Goal: Task Accomplishment & Management: Use online tool/utility

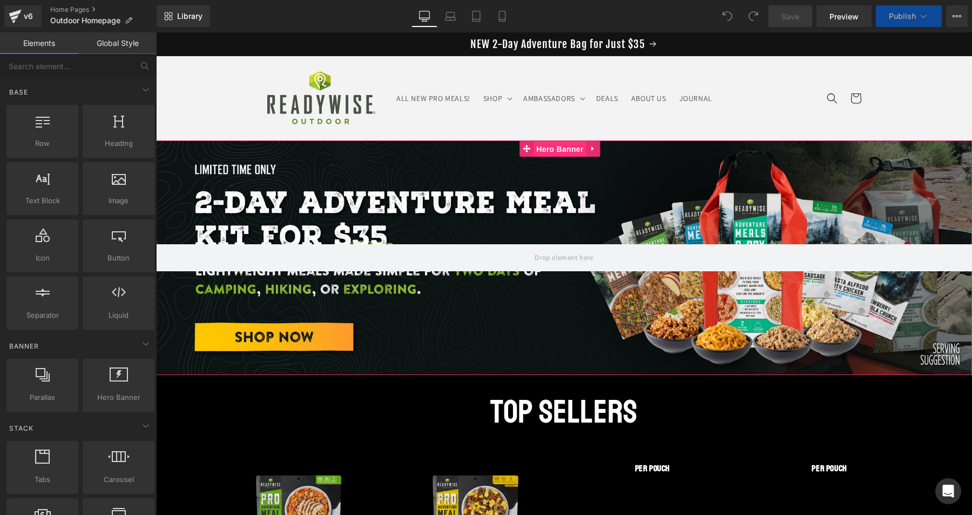
click at [550, 150] on span "Hero Banner" at bounding box center [560, 149] width 52 height 16
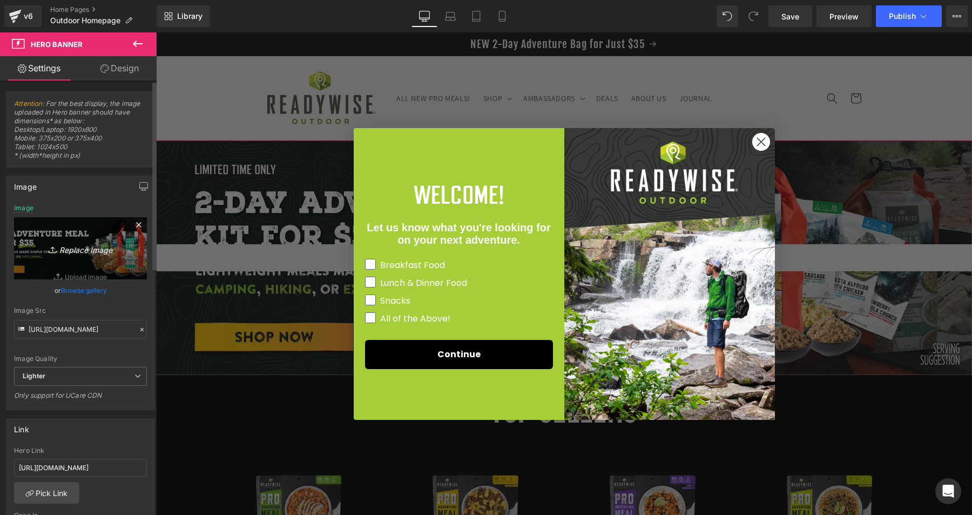
click at [90, 249] on icon "Replace Image" at bounding box center [80, 248] width 86 height 14
type input "C:\fakepath\RW-25_RWO-[DATE]-Sale-20off_LABOR25_banner_Desktop.jpg"
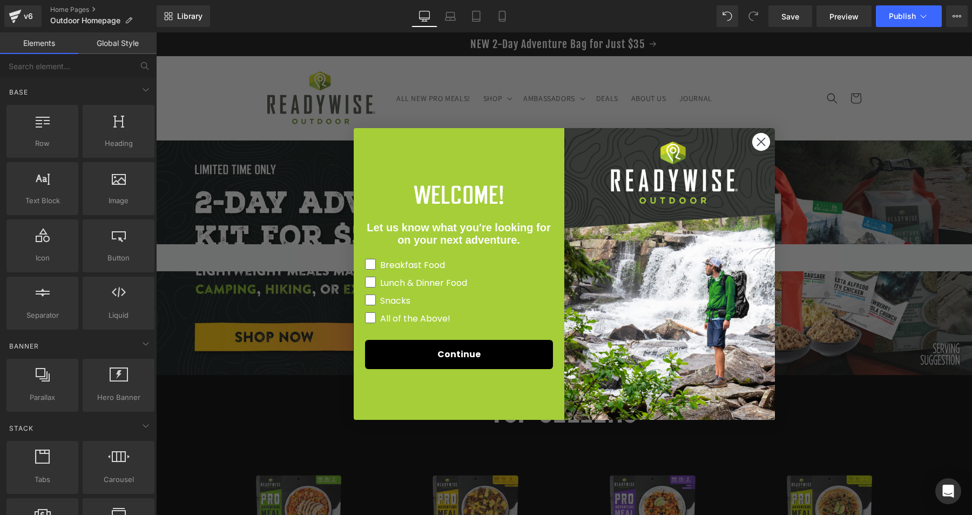
click at [758, 139] on icon "Close dialog" at bounding box center [761, 142] width 8 height 8
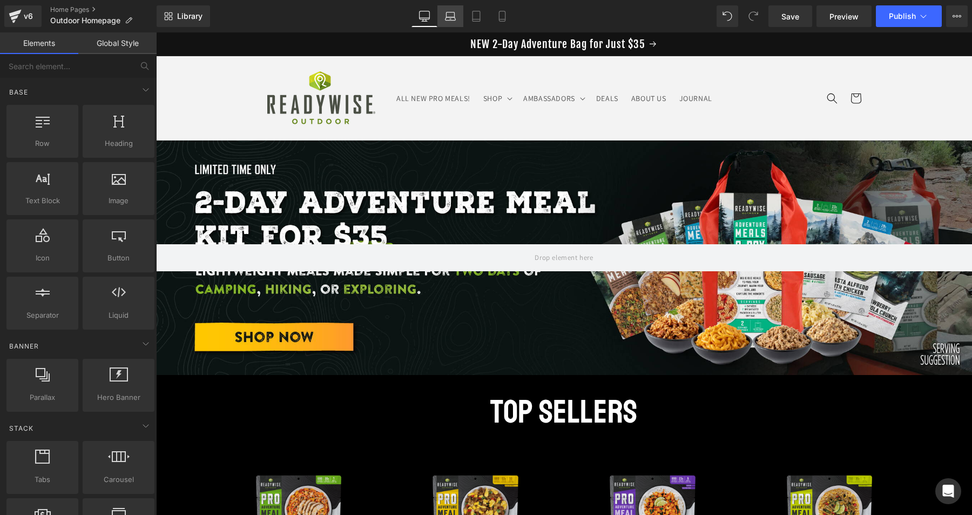
click at [450, 20] on icon at bounding box center [451, 18] width 10 height 3
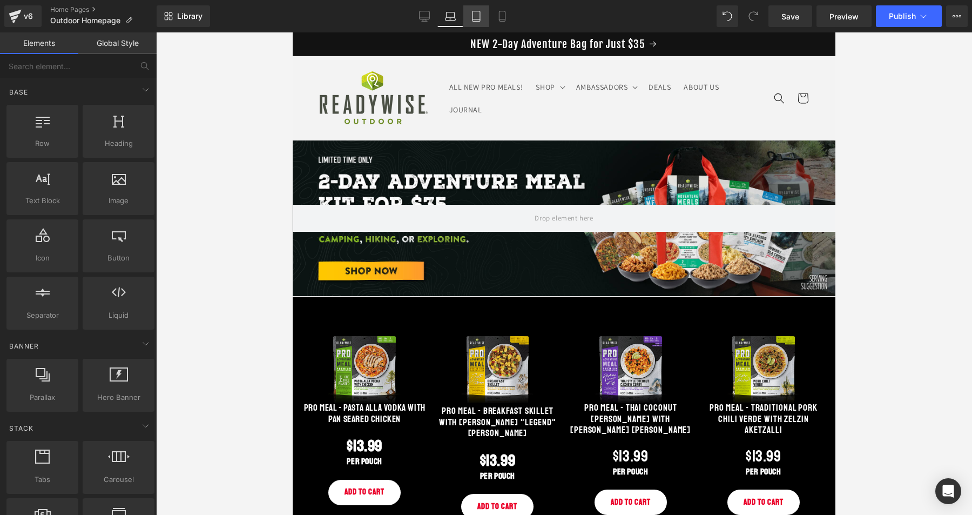
click at [484, 15] on link "Tablet" at bounding box center [476, 16] width 26 height 22
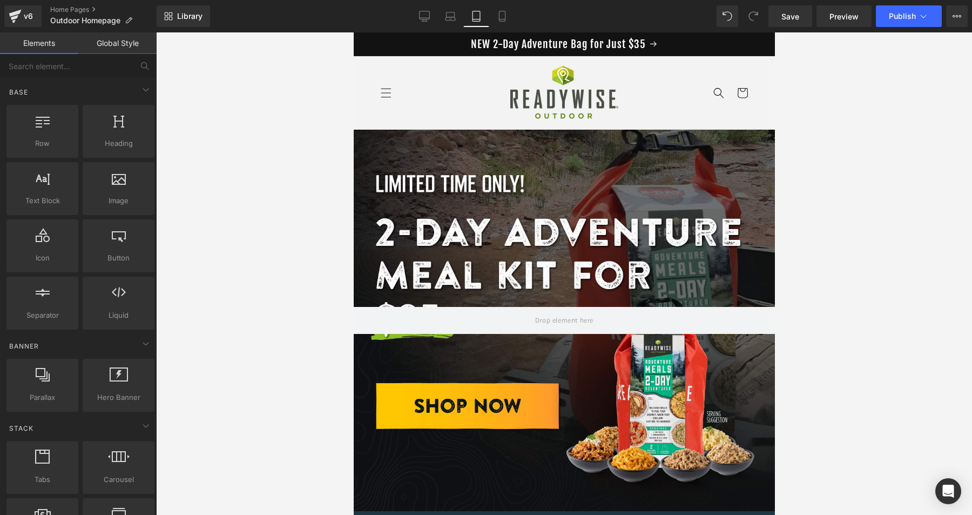
click at [563, 173] on div at bounding box center [563, 320] width 421 height 381
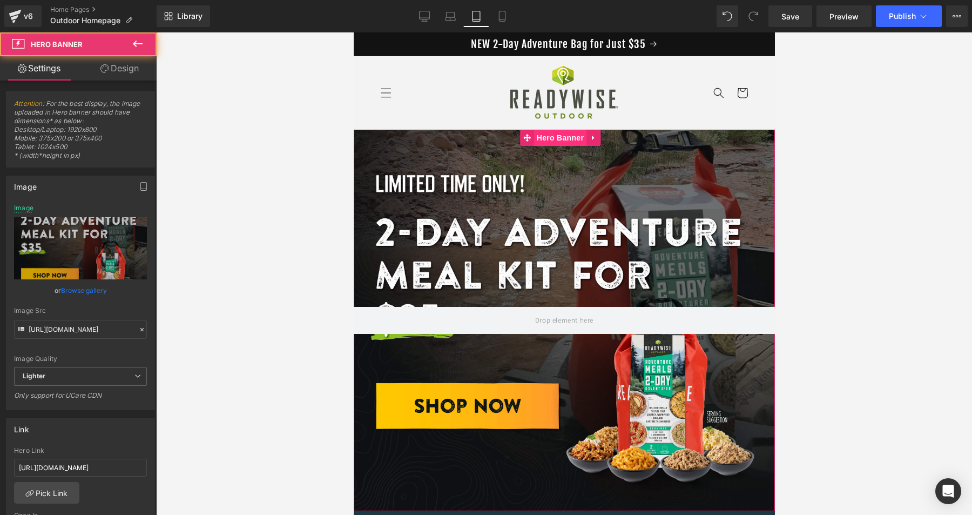
click at [557, 139] on span "Hero Banner" at bounding box center [560, 138] width 52 height 16
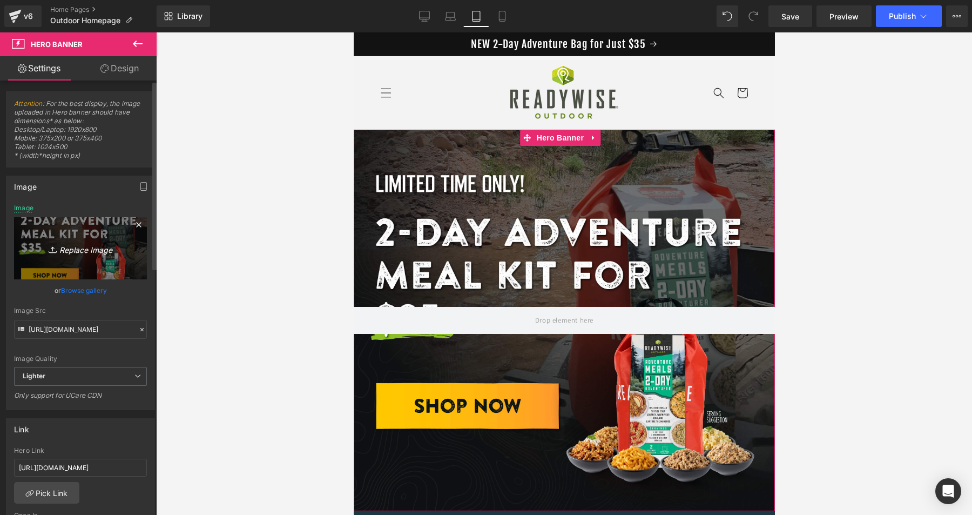
click at [77, 248] on icon "Replace Image" at bounding box center [80, 248] width 86 height 14
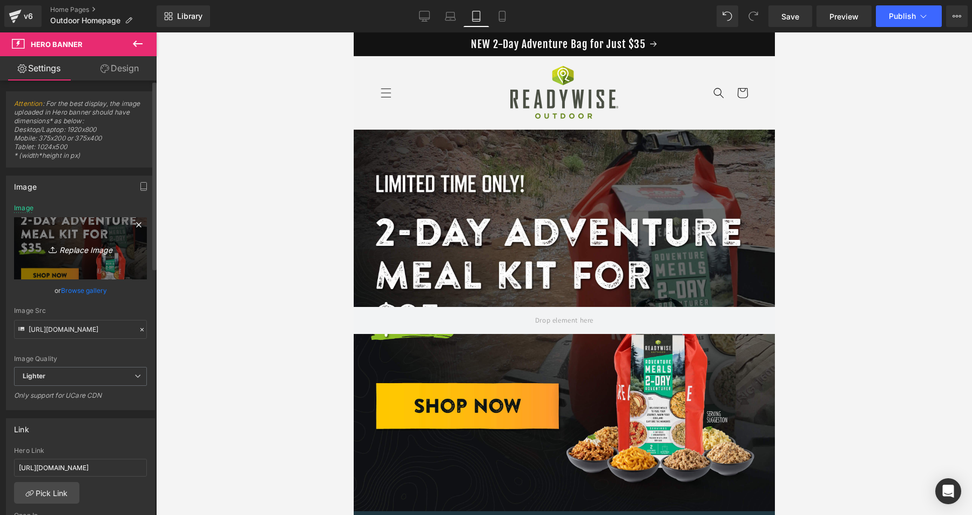
type input "C:\fakepath\RW-25_RWO-[DATE]-Sale-20off_LABOR25_banner_Mobile.jpg"
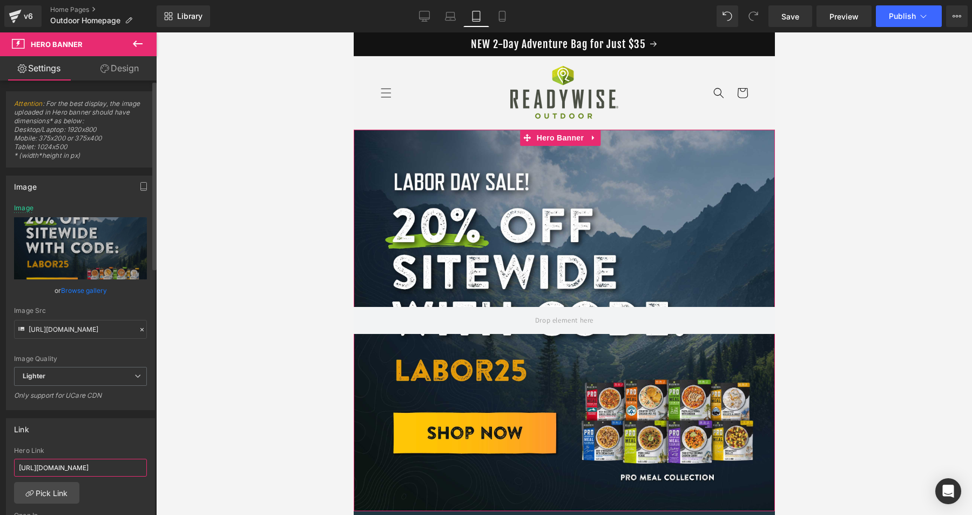
click at [102, 466] on input "[URL][DOMAIN_NAME]" at bounding box center [80, 467] width 133 height 18
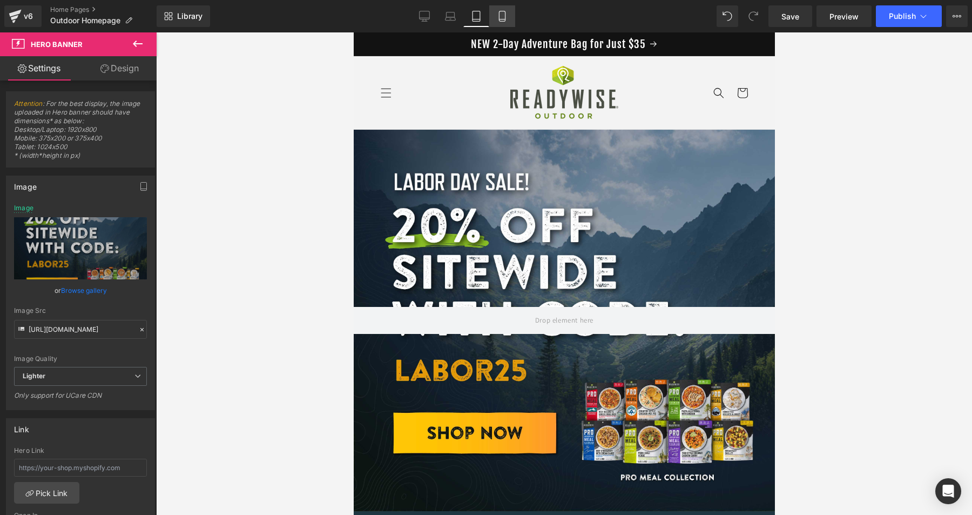
click at [503, 19] on icon at bounding box center [502, 19] width 6 height 0
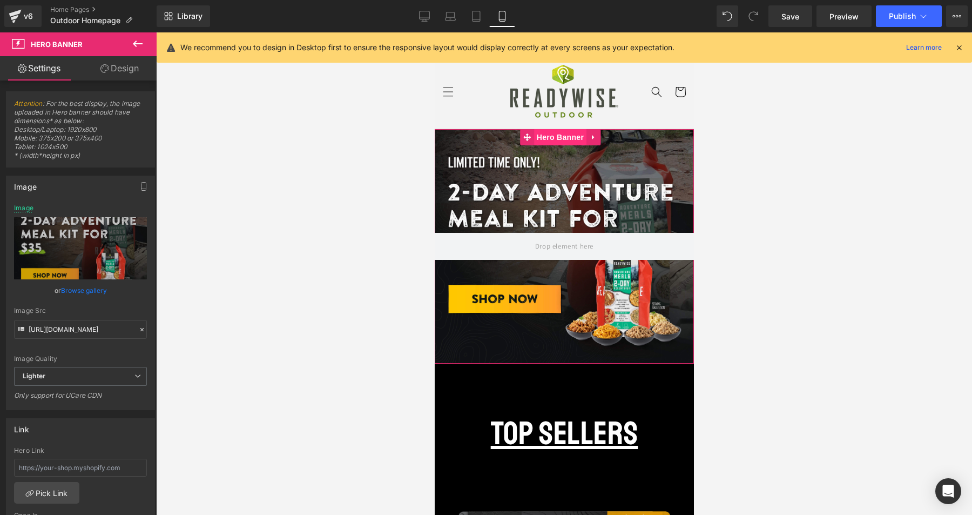
click at [552, 138] on span "Hero Banner" at bounding box center [560, 137] width 52 height 16
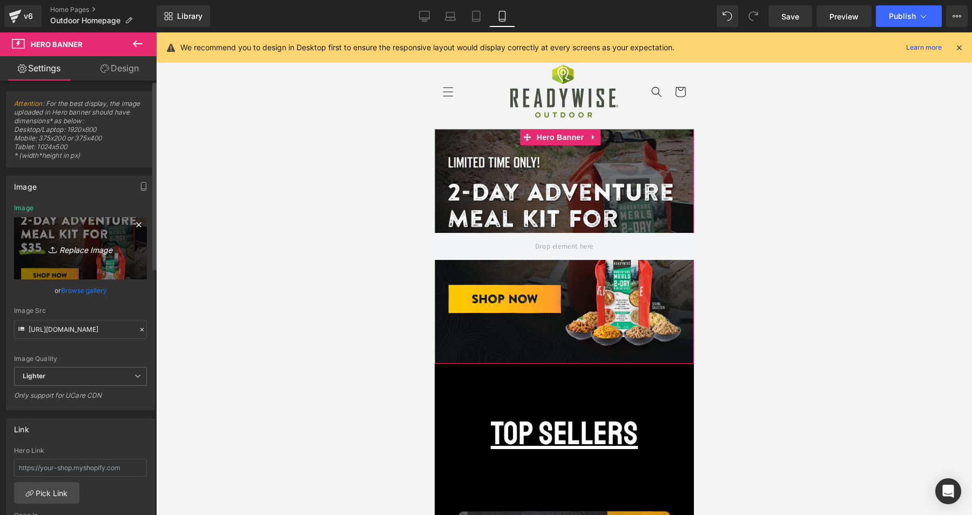
click at [83, 249] on icon "Replace Image" at bounding box center [80, 248] width 86 height 14
type input "C:\fakepath\RW-25_RWO-[DATE]-Sale-20off_LABOR25_banner_Mobile.jpg"
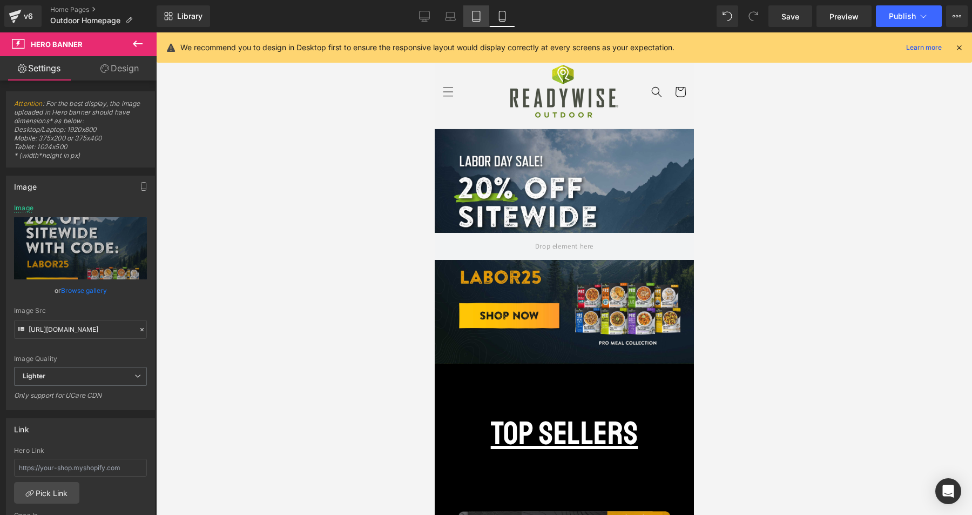
click at [482, 16] on link "Tablet" at bounding box center [476, 16] width 26 height 22
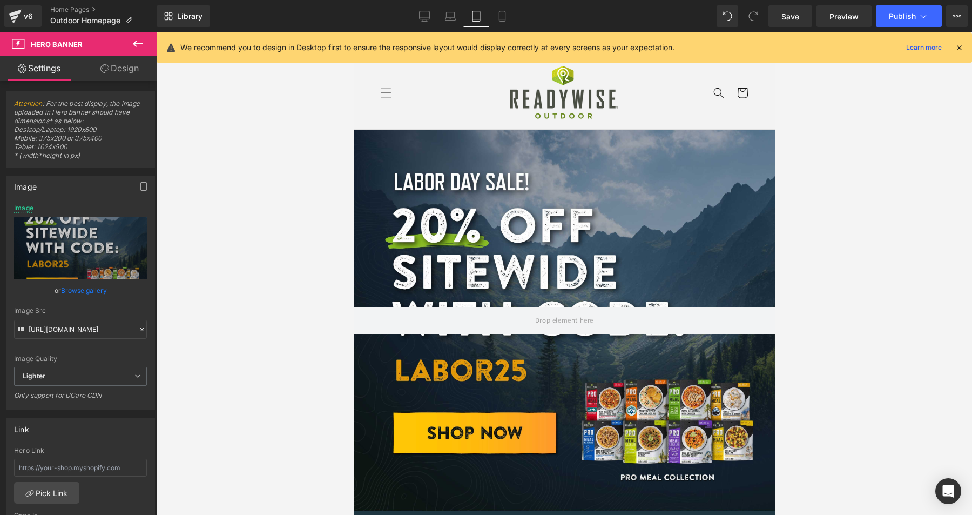
scroll to position [1, 0]
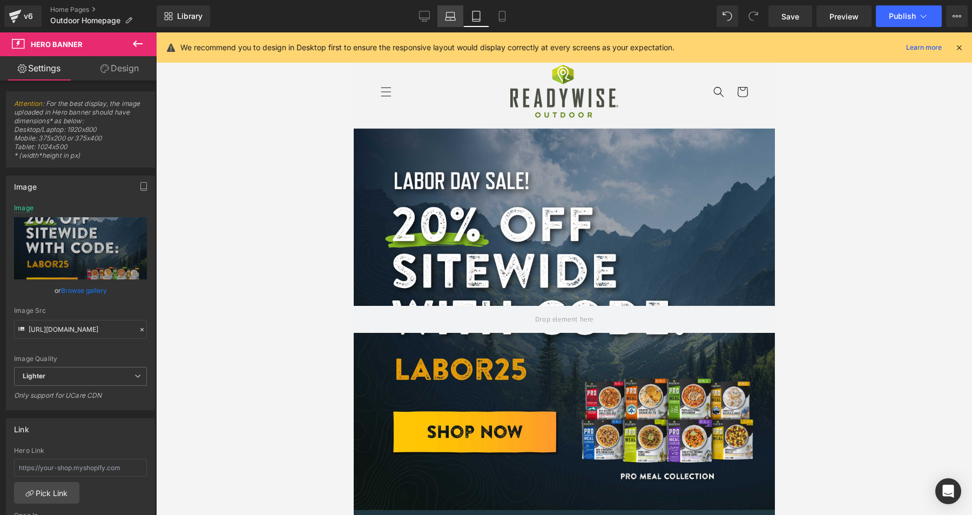
click at [451, 19] on icon at bounding box center [450, 16] width 11 height 11
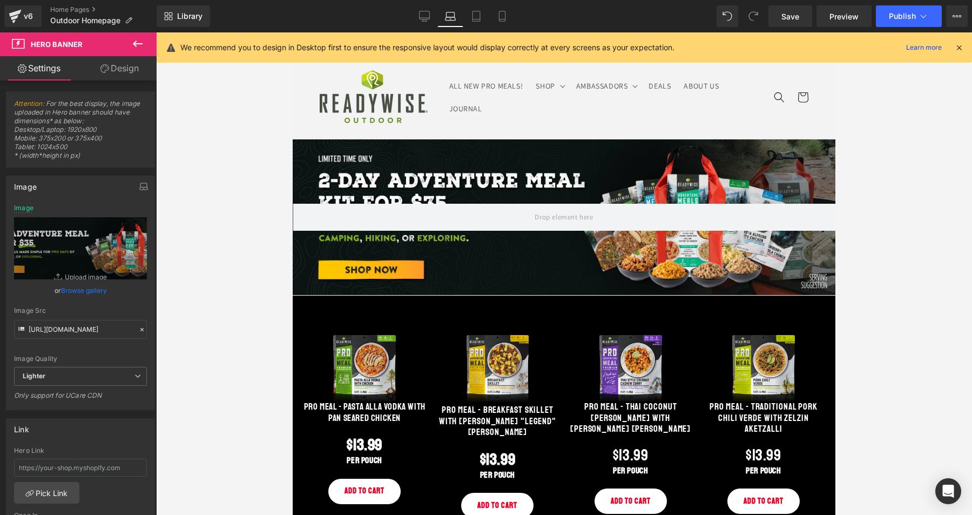
scroll to position [12, 0]
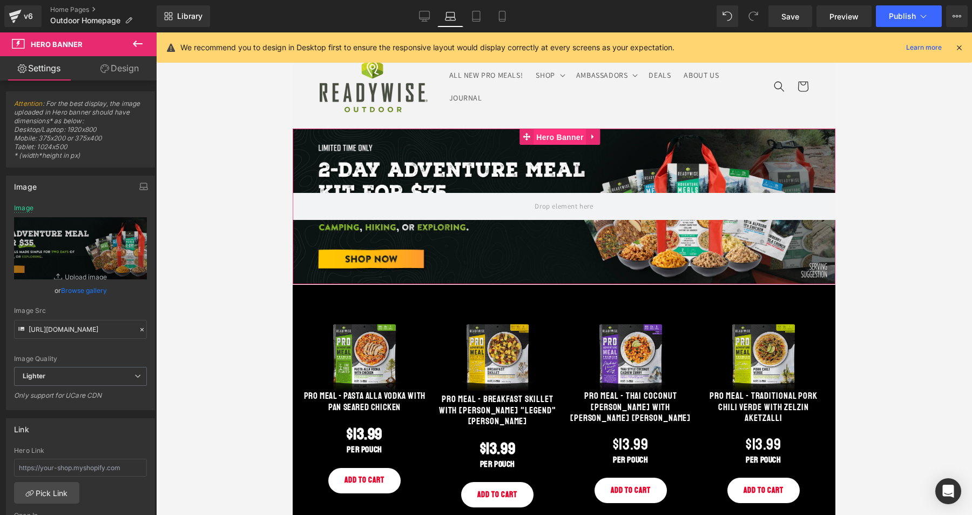
click at [548, 137] on span "Hero Banner" at bounding box center [560, 137] width 52 height 16
click at [423, 15] on icon at bounding box center [424, 16] width 11 height 11
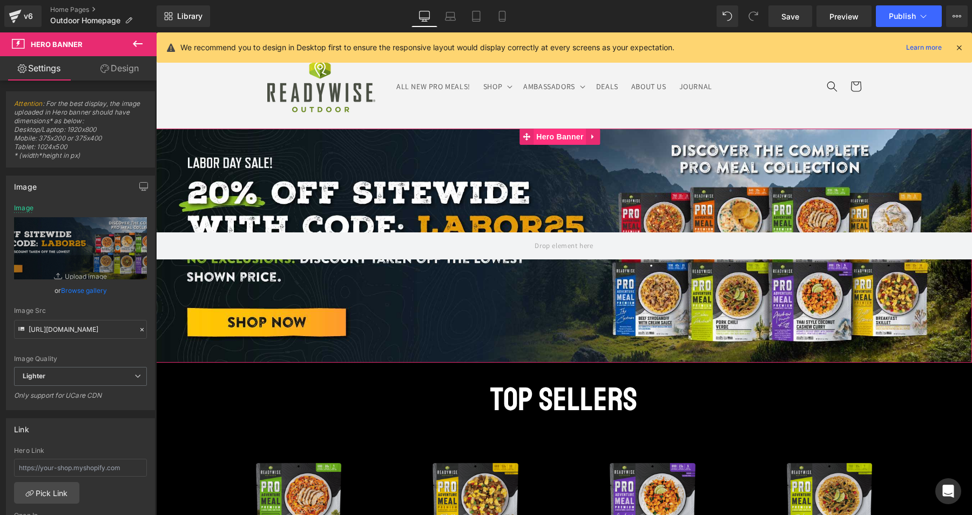
click at [554, 133] on span "Hero Banner" at bounding box center [560, 137] width 52 height 16
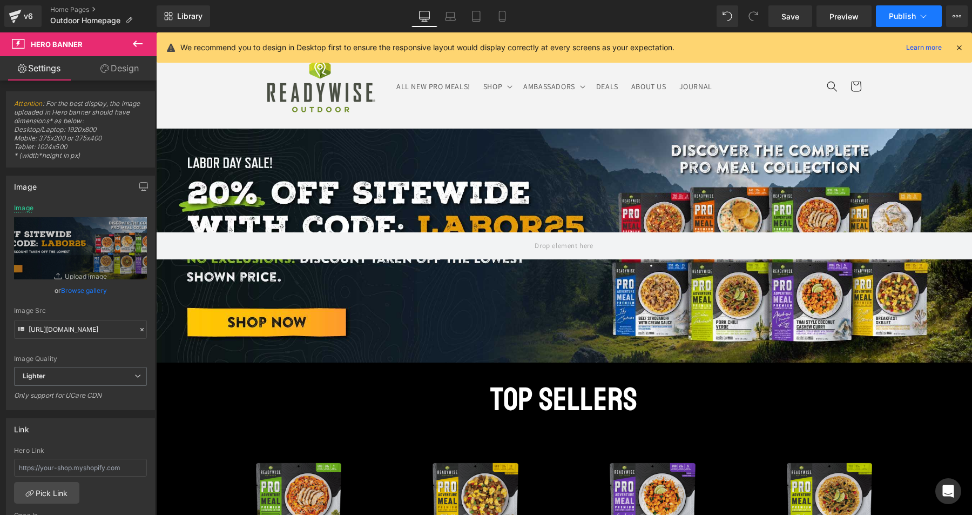
click at [889, 15] on span "Publish" at bounding box center [902, 16] width 27 height 9
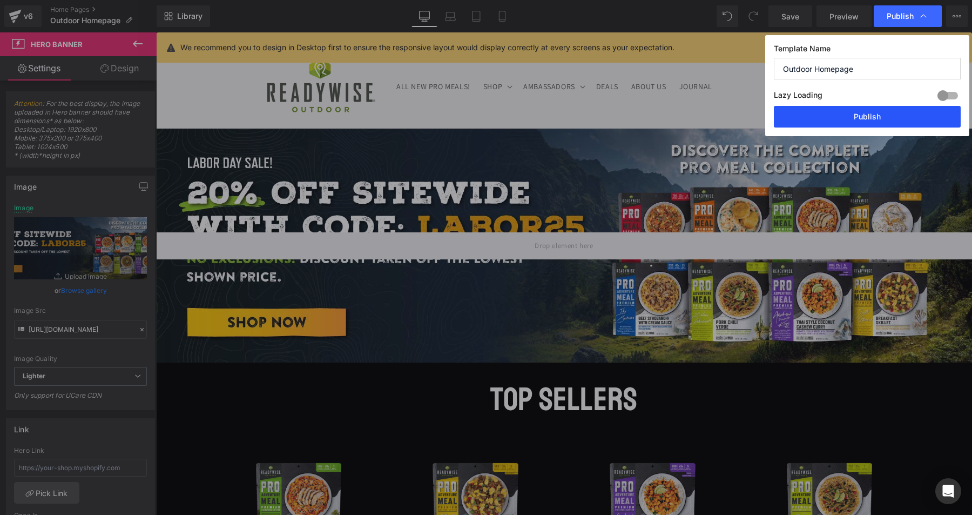
click at [864, 114] on button "Publish" at bounding box center [867, 117] width 187 height 22
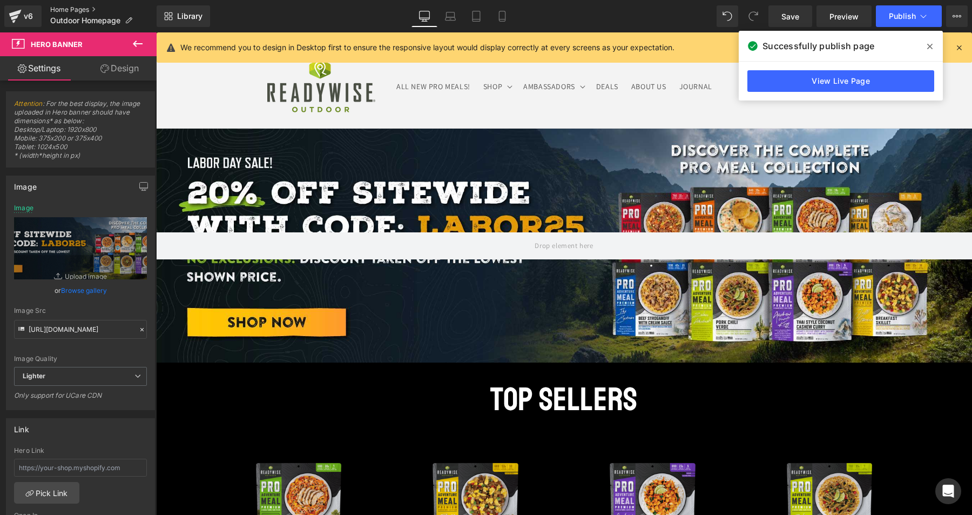
click at [72, 10] on link "Home Pages" at bounding box center [103, 9] width 106 height 9
